Goal: Task Accomplishment & Management: Use online tool/utility

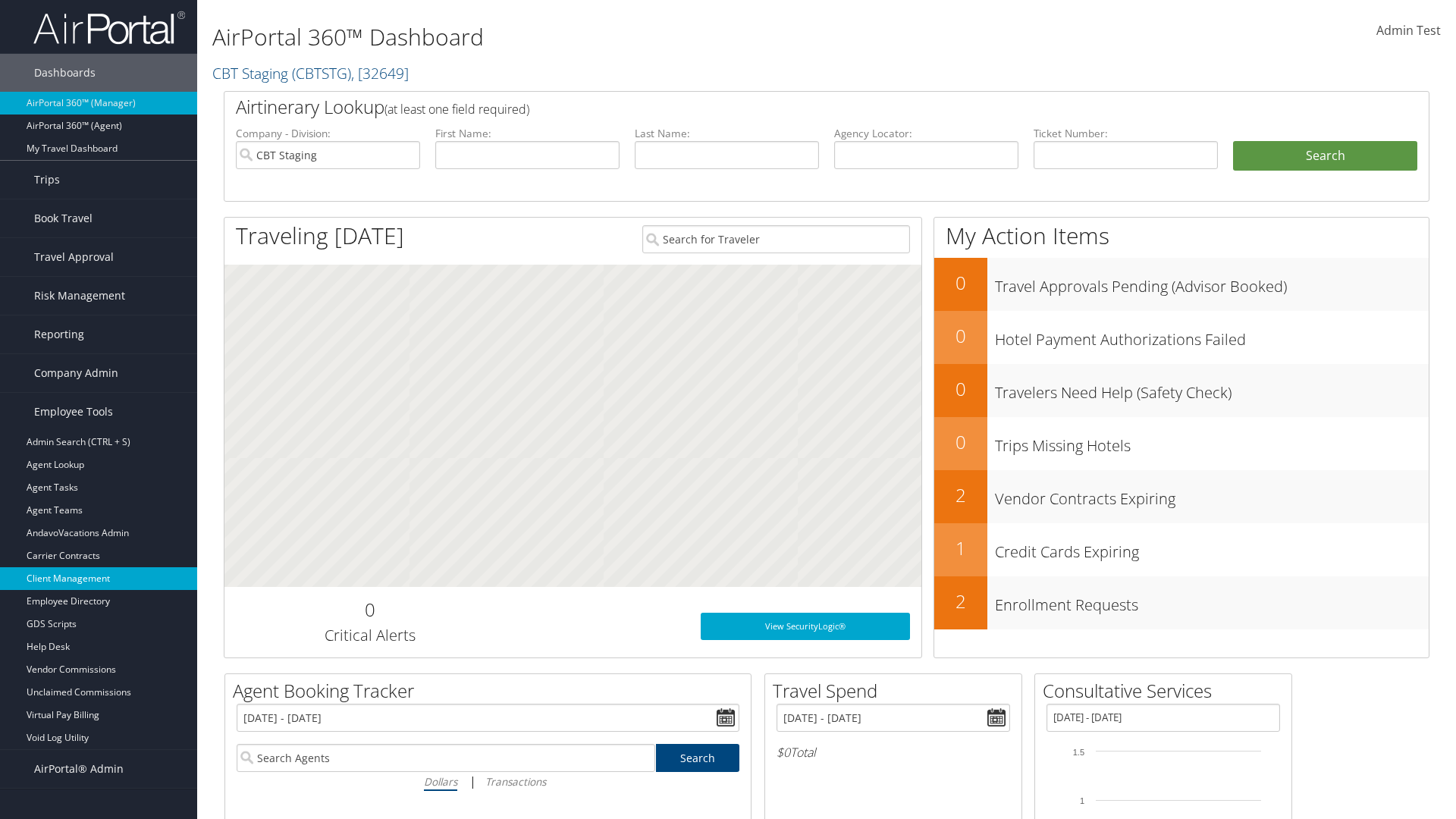
click at [98, 578] on link "Client Management" at bounding box center [98, 578] width 197 height 23
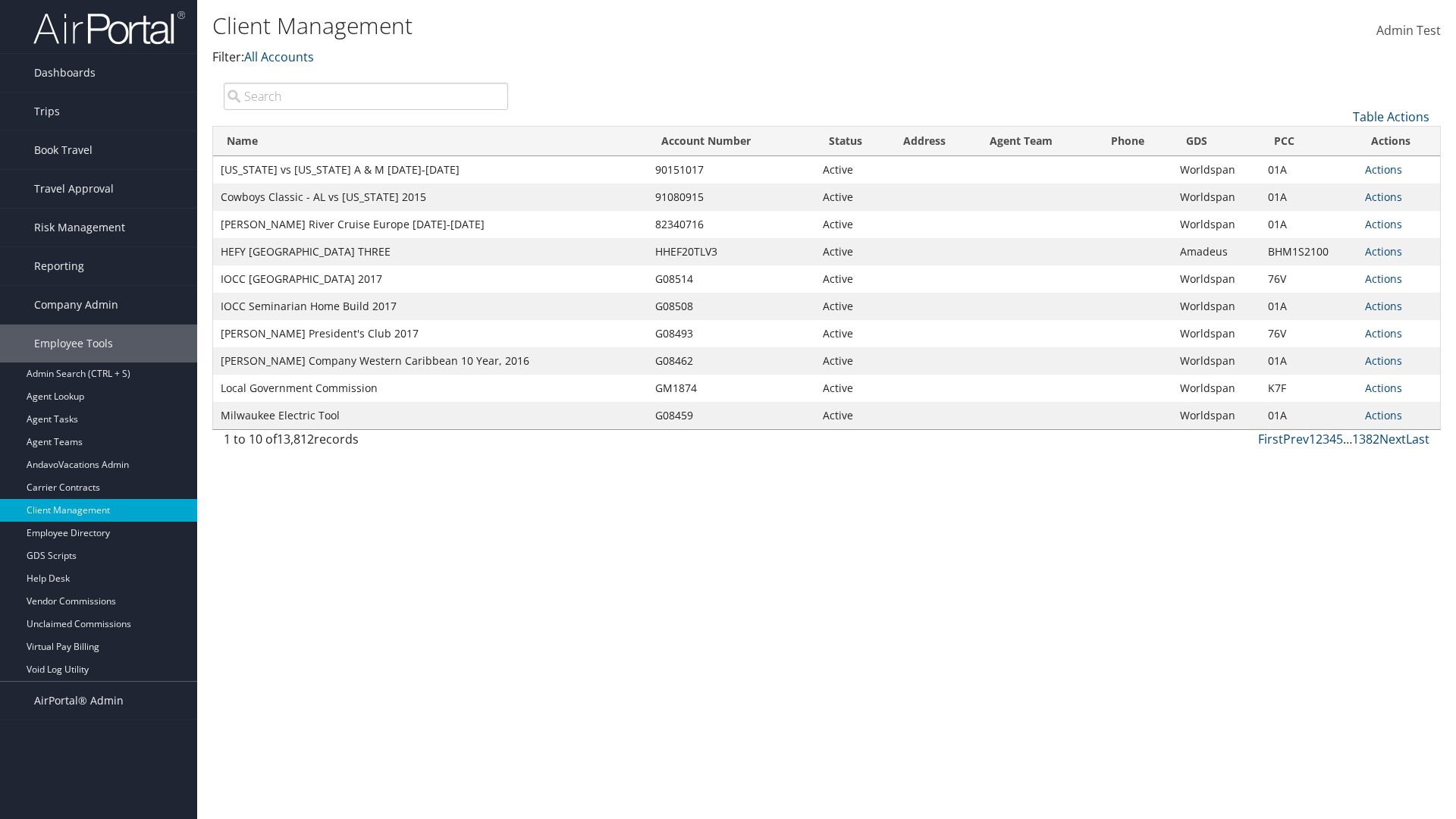
click at [366, 96] on input "search" at bounding box center [366, 96] width 285 height 27
type input "[US_STATE] vs [US_STATE] A & M [DATE]-[DATE]"
